Goal: Book appointment/travel/reservation

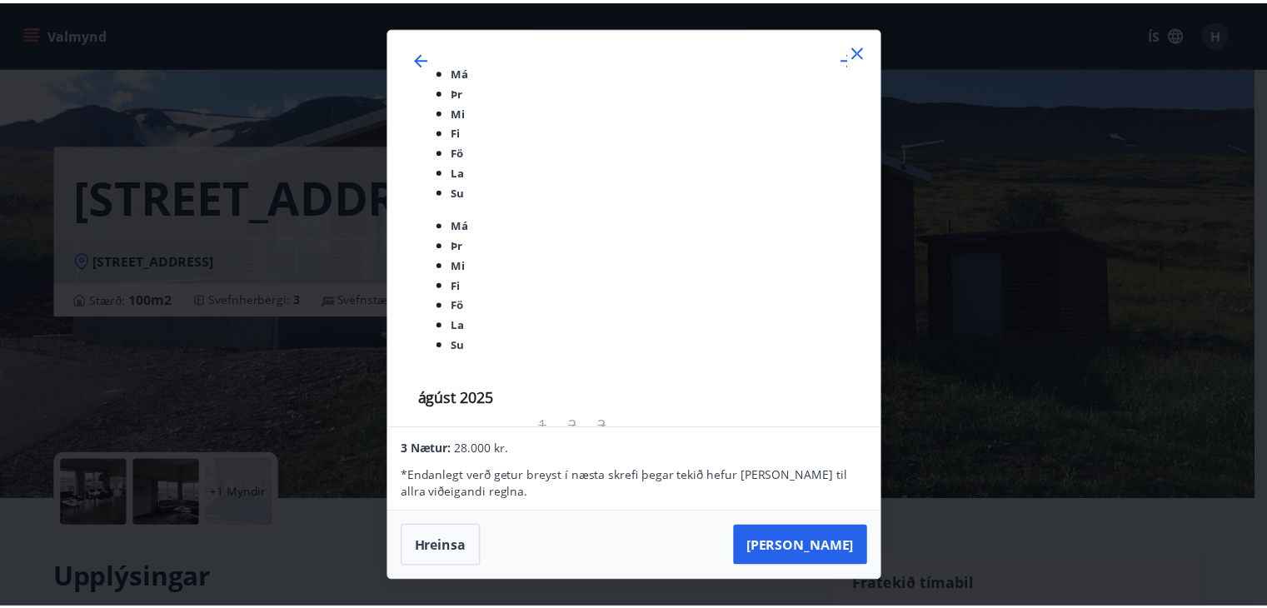
scroll to position [1666, 0]
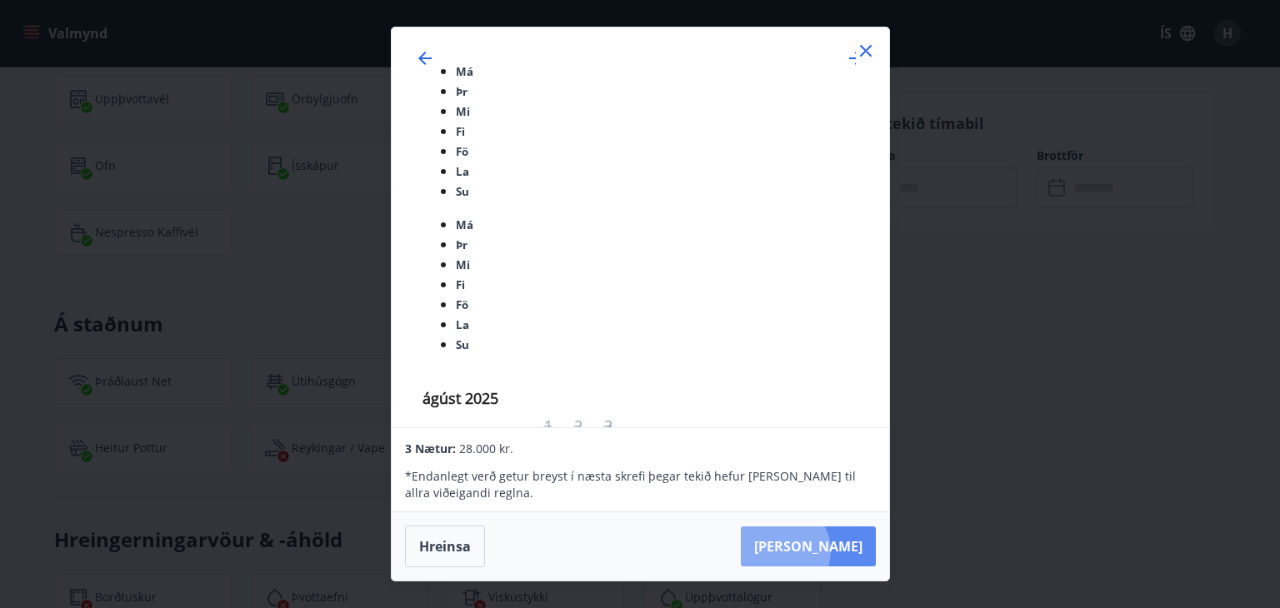
click at [833, 527] on button "[PERSON_NAME]" at bounding box center [808, 547] width 135 height 40
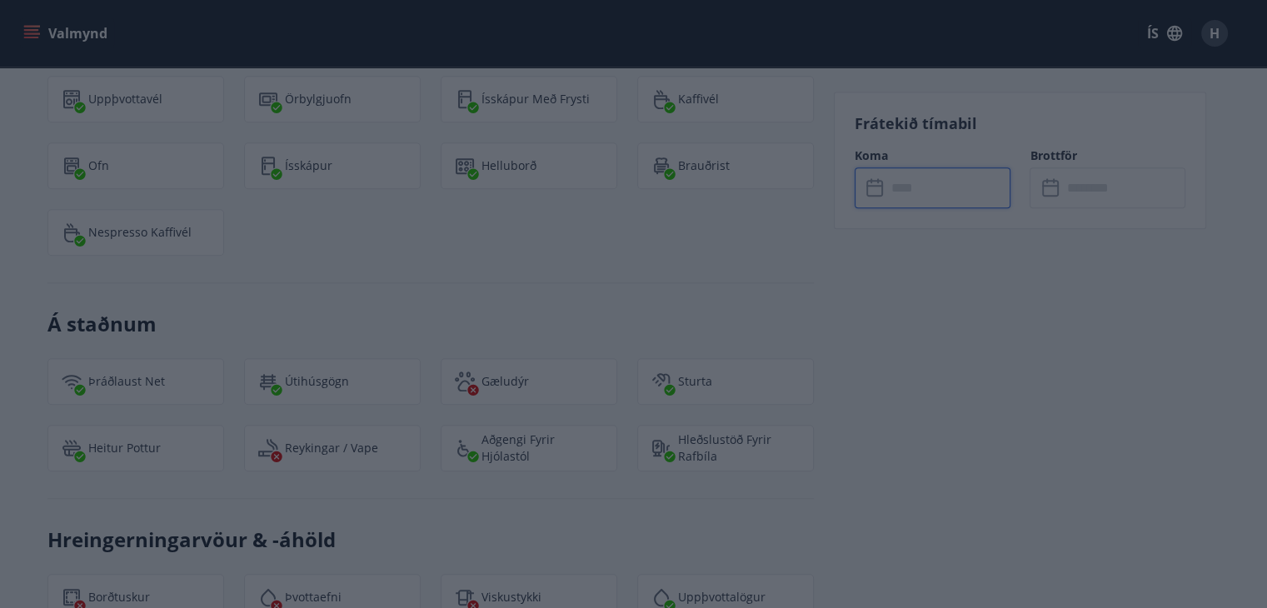
type input "******"
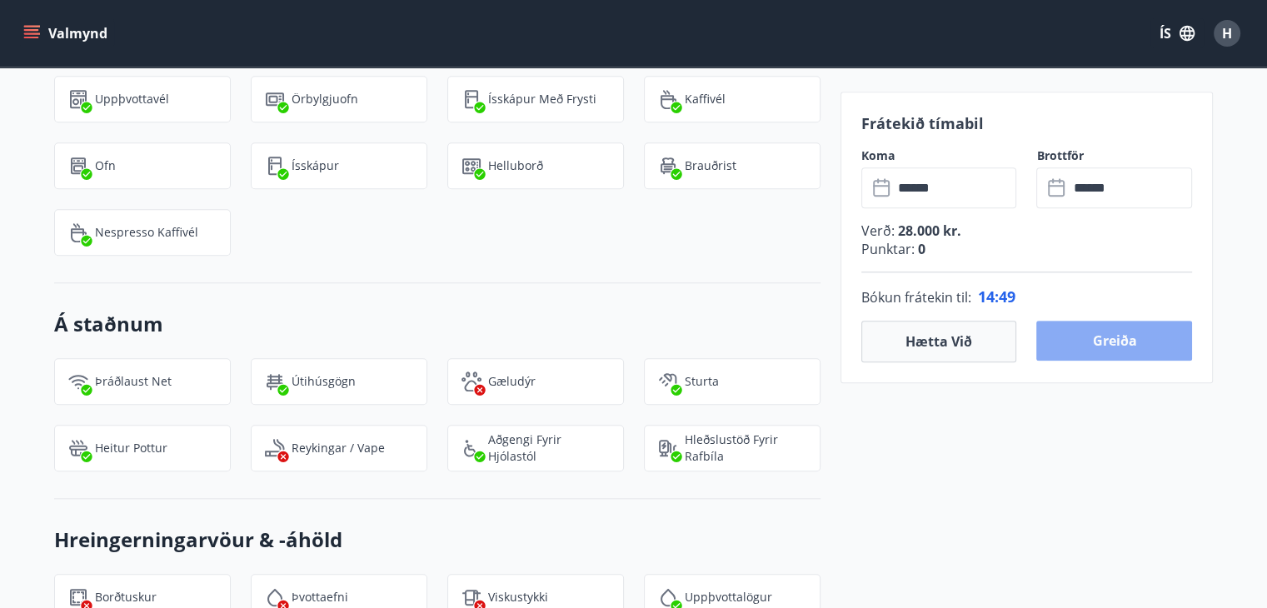
click at [1126, 348] on button "Greiða" at bounding box center [1114, 341] width 156 height 40
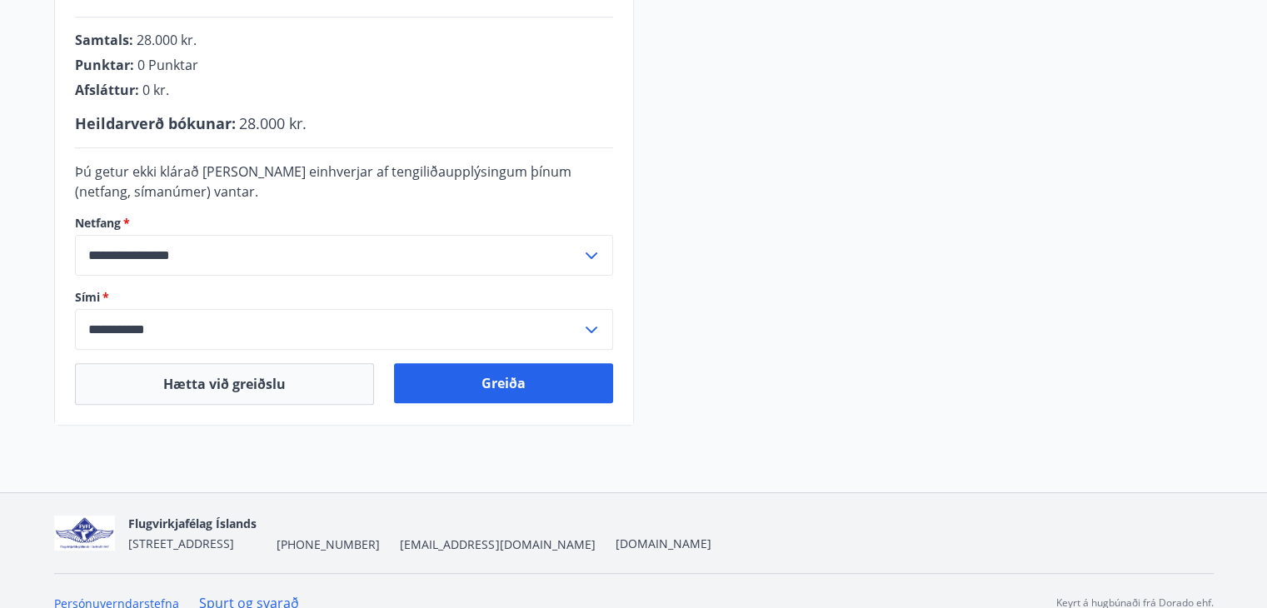
scroll to position [492, 0]
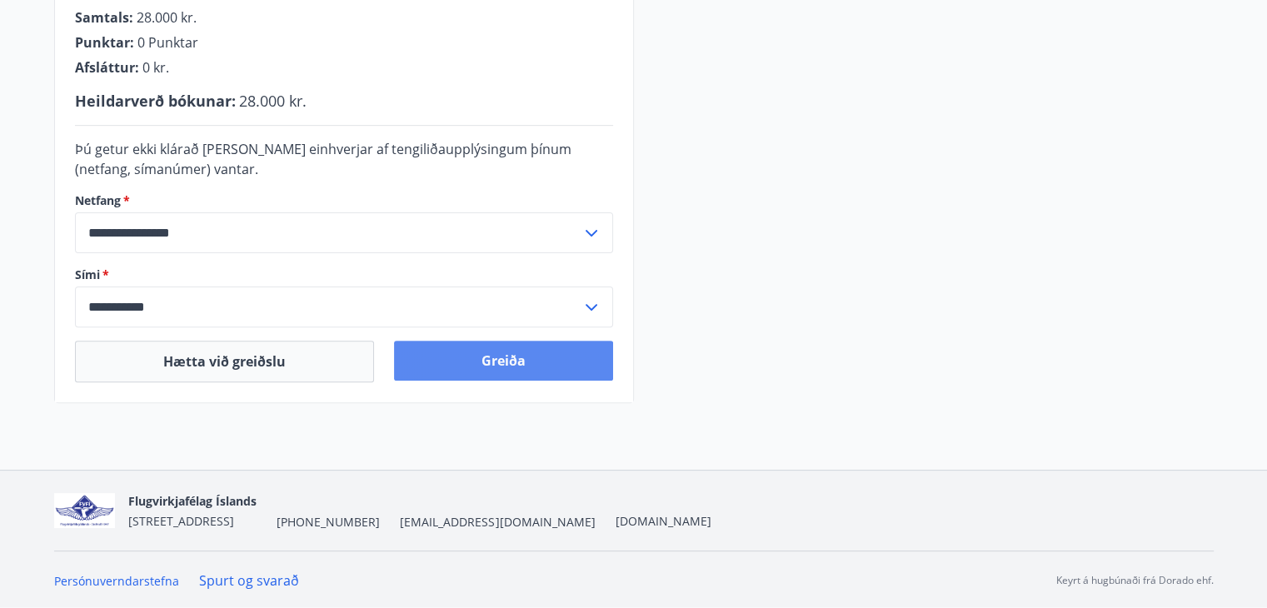
click at [513, 362] on button "Greiða" at bounding box center [503, 361] width 219 height 40
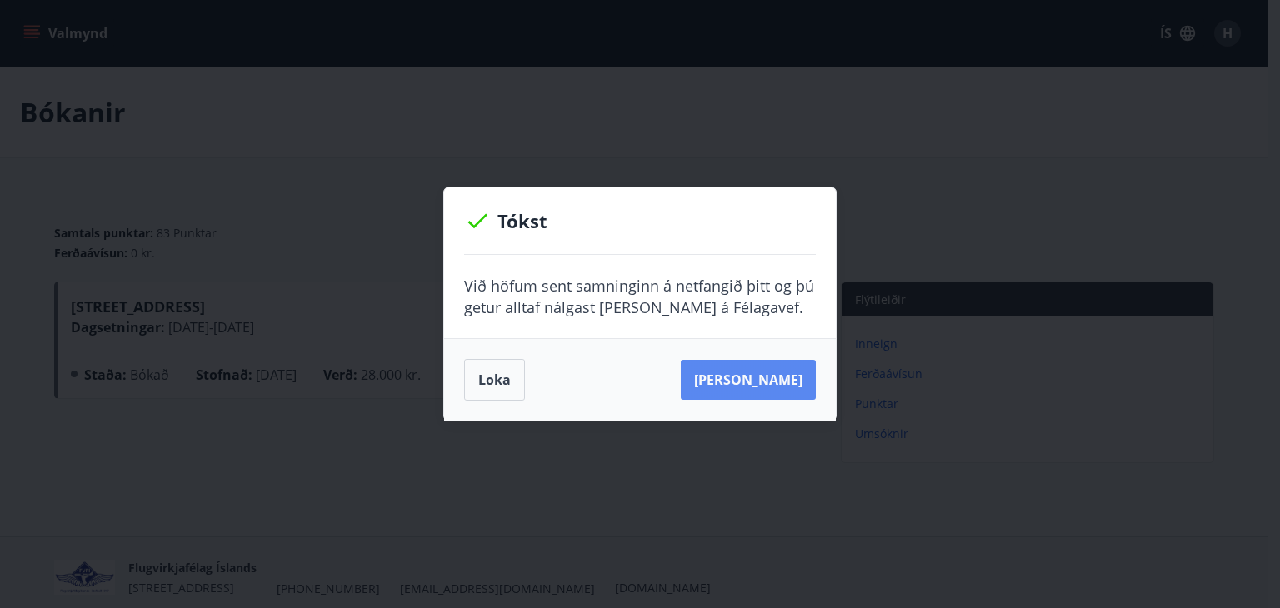
click at [774, 373] on button "[PERSON_NAME]" at bounding box center [748, 380] width 135 height 40
click at [742, 382] on button "[PERSON_NAME]" at bounding box center [748, 380] width 135 height 40
click at [487, 379] on button "Loka" at bounding box center [494, 380] width 61 height 42
